Goal: Information Seeking & Learning: Find specific fact

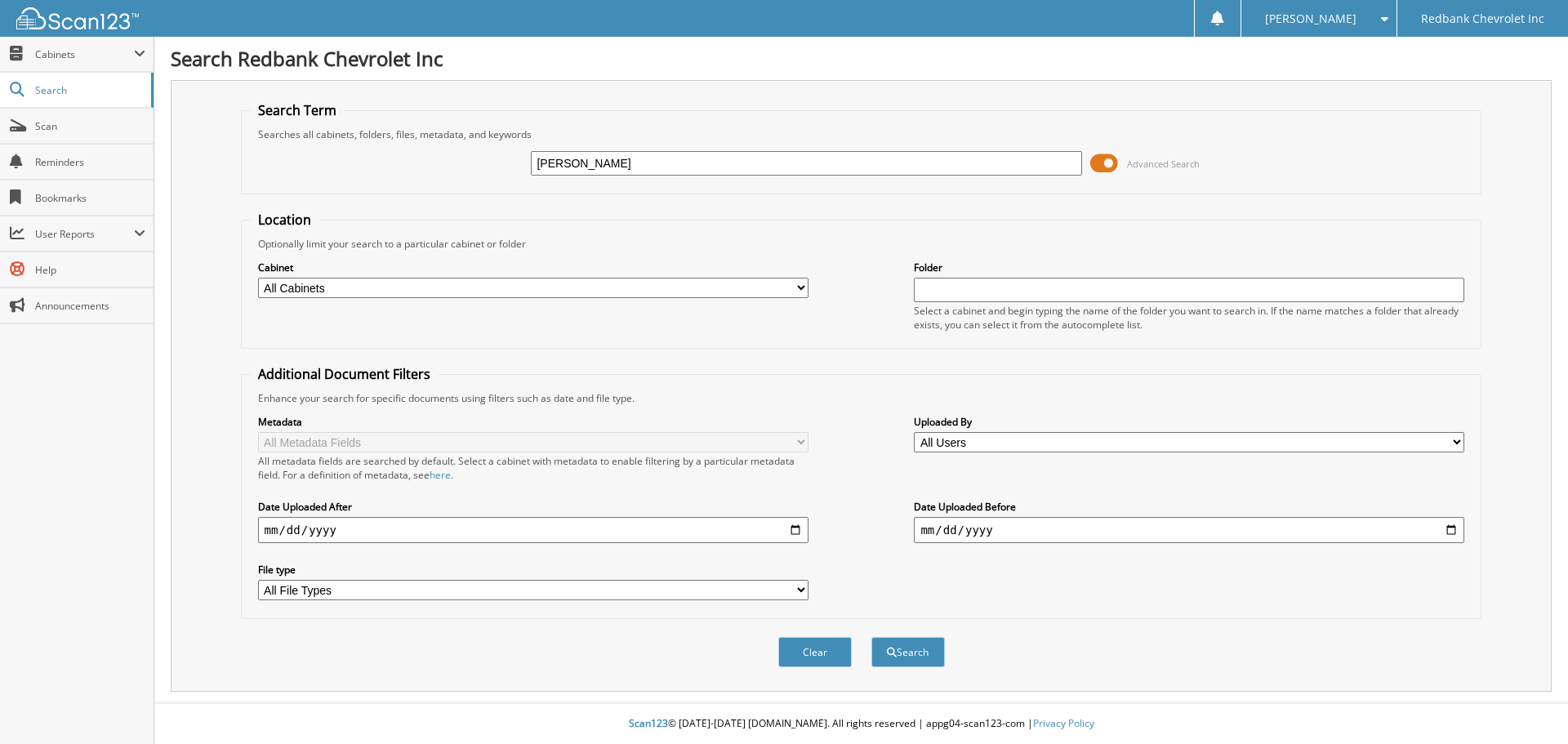
type input "[PERSON_NAME]"
click at [871, 638] on button "Search" at bounding box center [907, 652] width 73 height 30
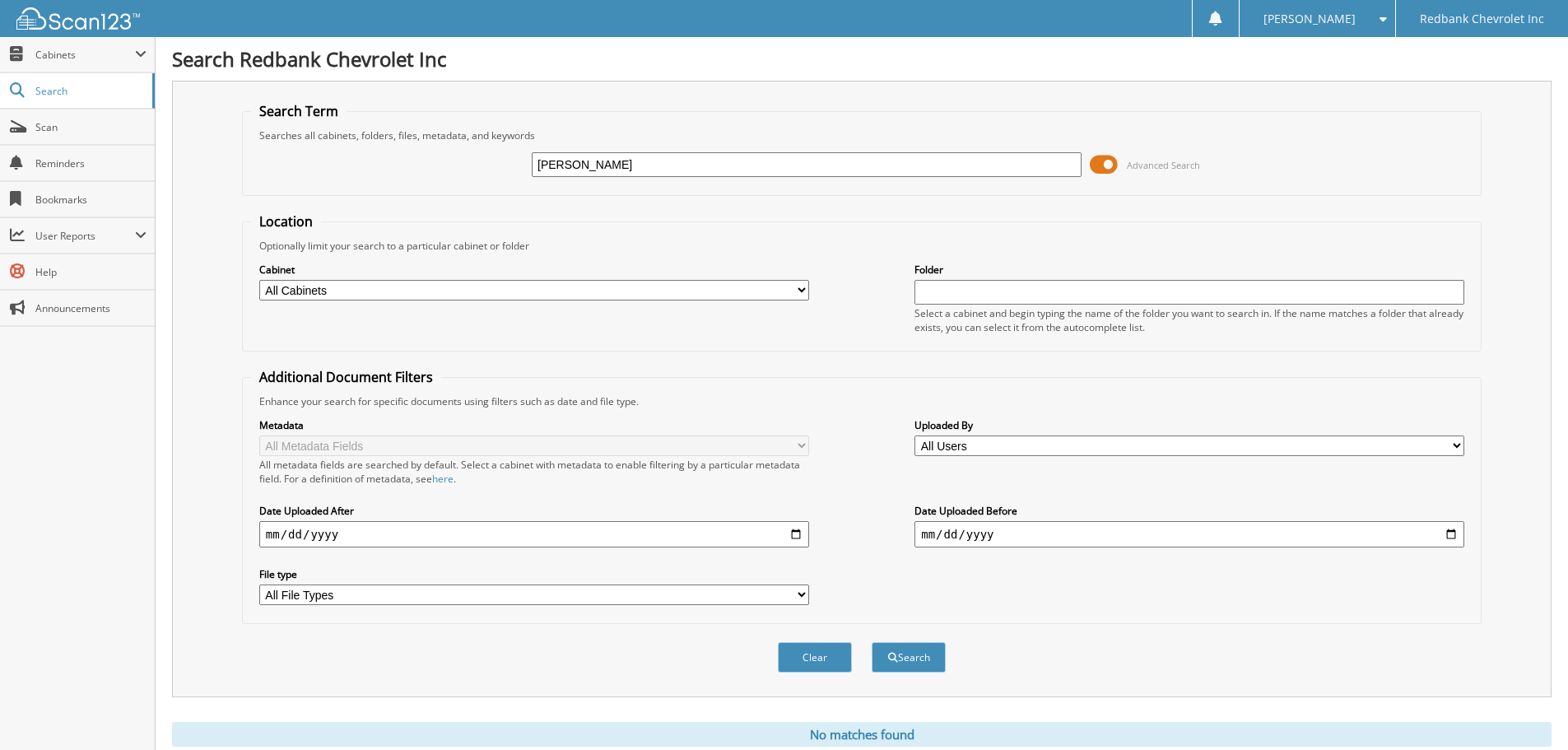
drag, startPoint x: 622, startPoint y: 165, endPoint x: 524, endPoint y: 179, distance: 99.0
click at [524, 179] on div "[PERSON_NAME] Advanced Search" at bounding box center [862, 164] width 1221 height 44
type input "[PERSON_NAME]"
click at [871, 643] on button "Search" at bounding box center [908, 658] width 74 height 30
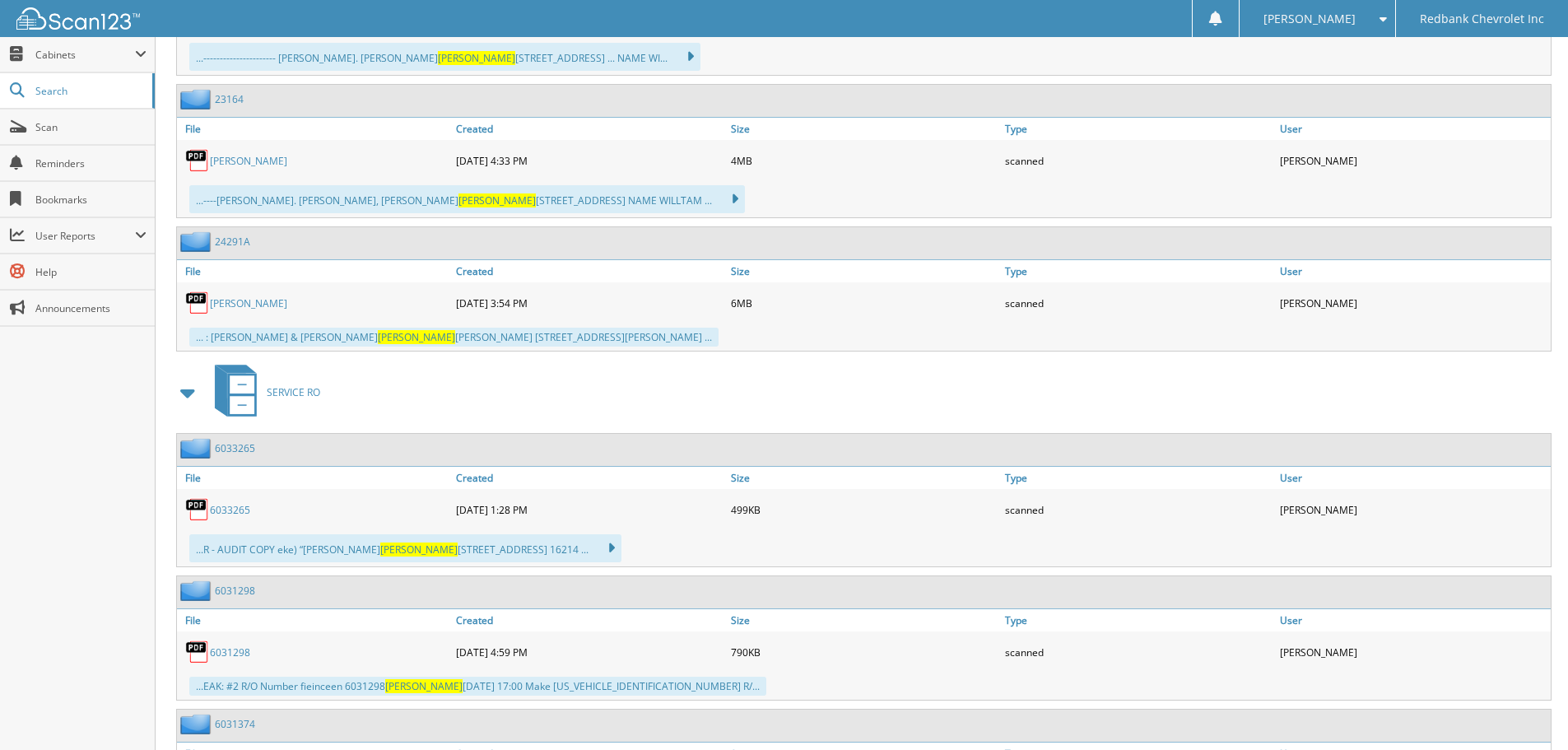
scroll to position [1029, 0]
